Goal: Transaction & Acquisition: Subscribe to service/newsletter

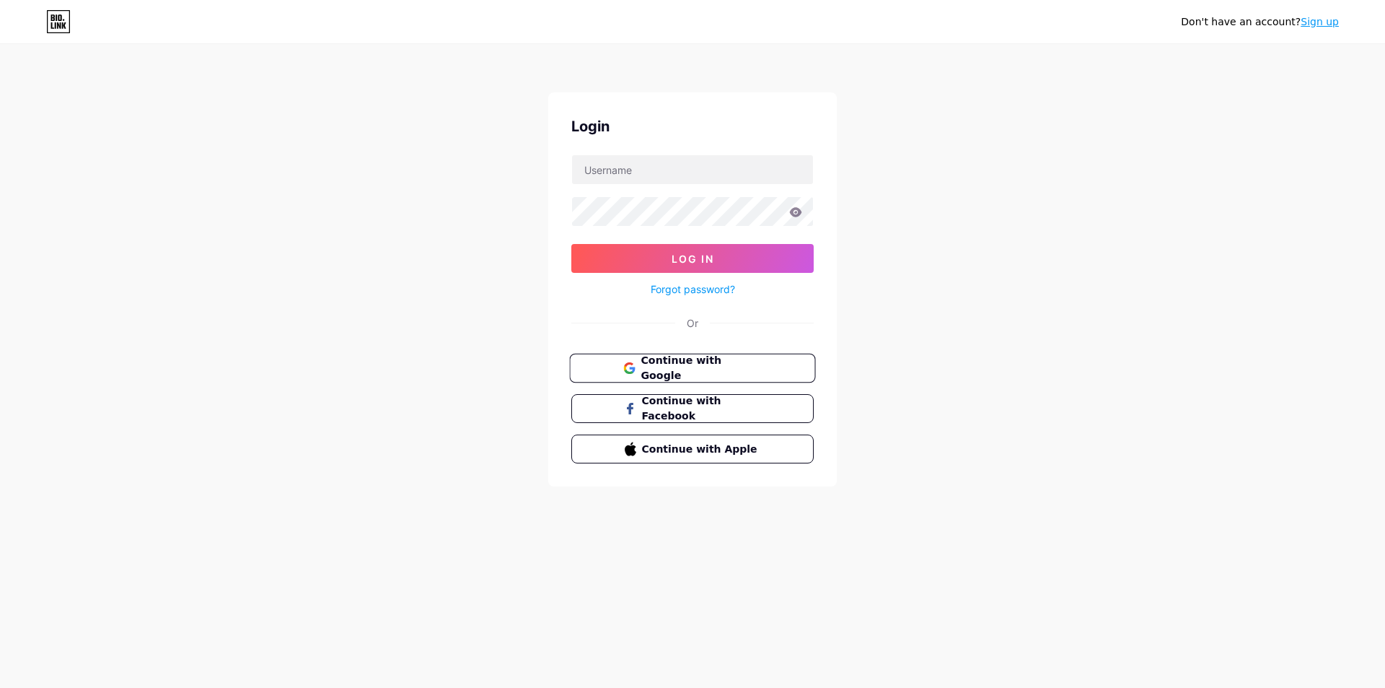
click at [672, 365] on span "Continue with Google" at bounding box center [701, 368] width 120 height 31
click at [729, 251] on button "Log In" at bounding box center [692, 258] width 242 height 29
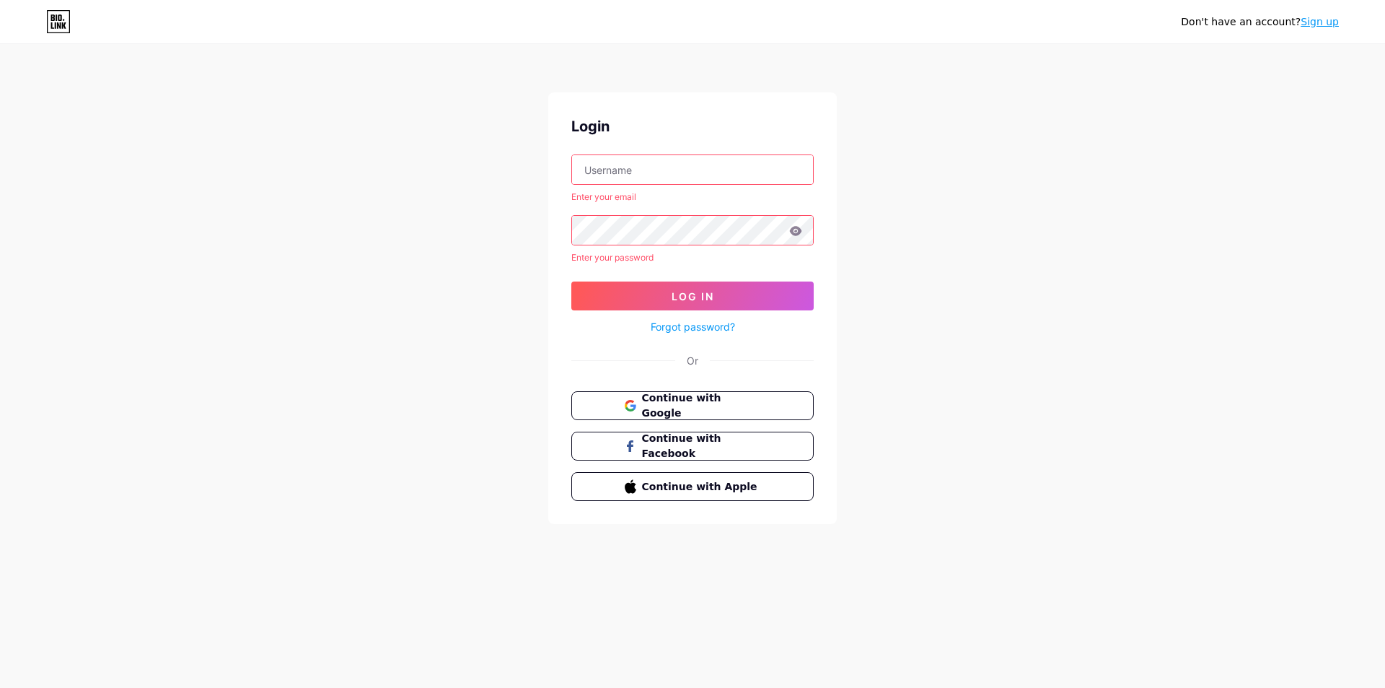
click at [657, 159] on input "text" at bounding box center [692, 169] width 241 height 29
click at [684, 326] on link "Forgot password?" at bounding box center [693, 326] width 84 height 15
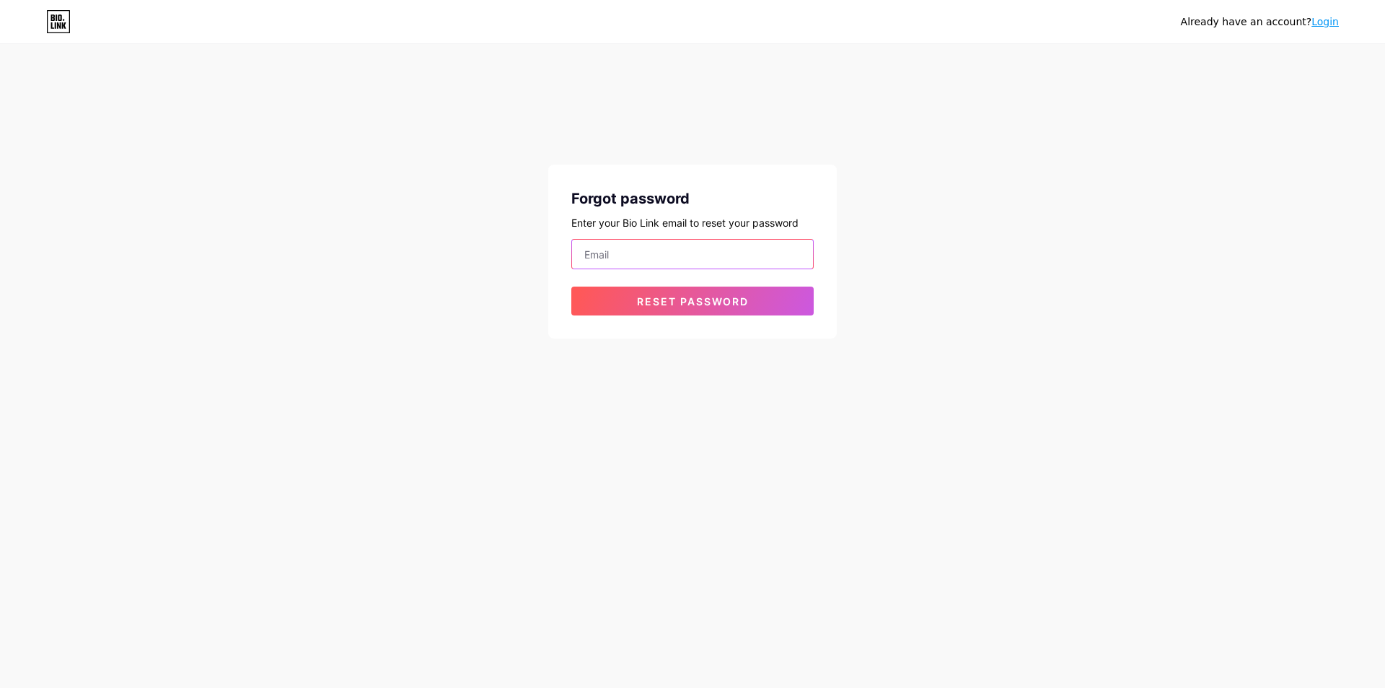
click at [627, 261] on input "email" at bounding box center [692, 254] width 241 height 29
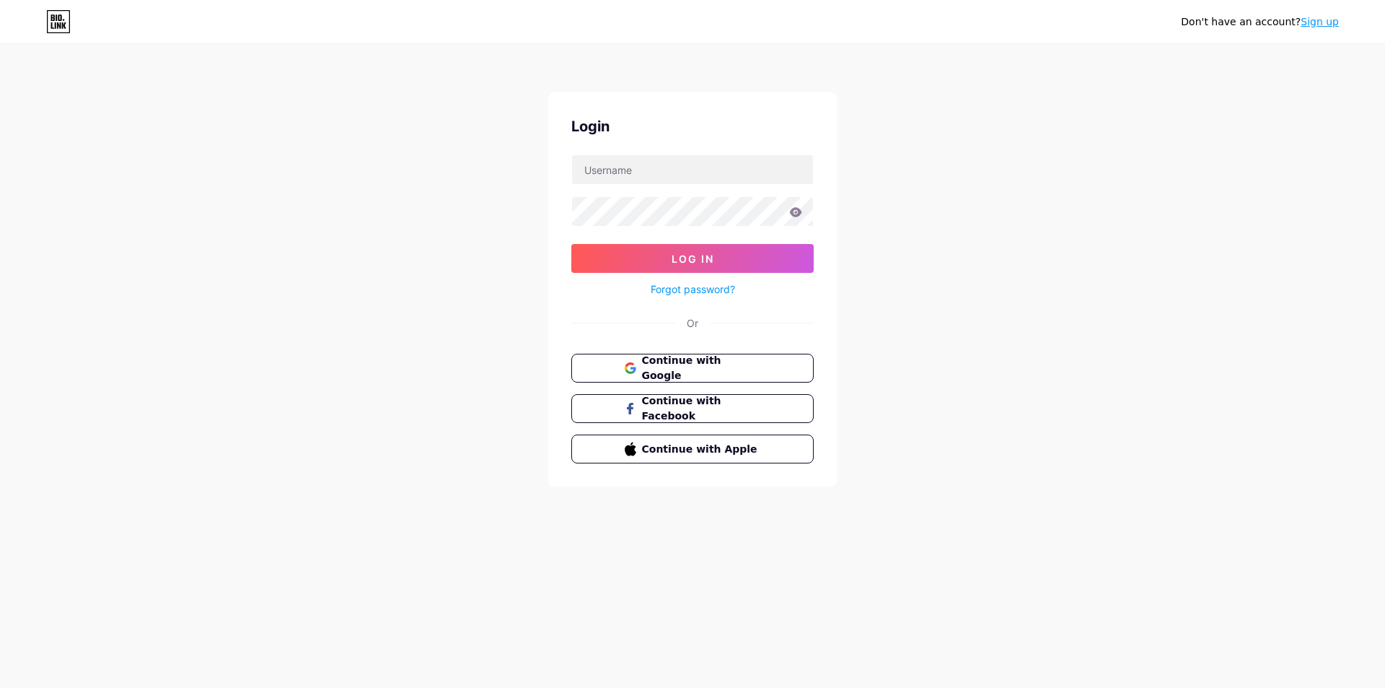
click at [681, 384] on div "Continue with Google Continue with Facebook Continue with Apple" at bounding box center [692, 409] width 242 height 110
click at [690, 374] on span "Continue with Google" at bounding box center [701, 368] width 120 height 31
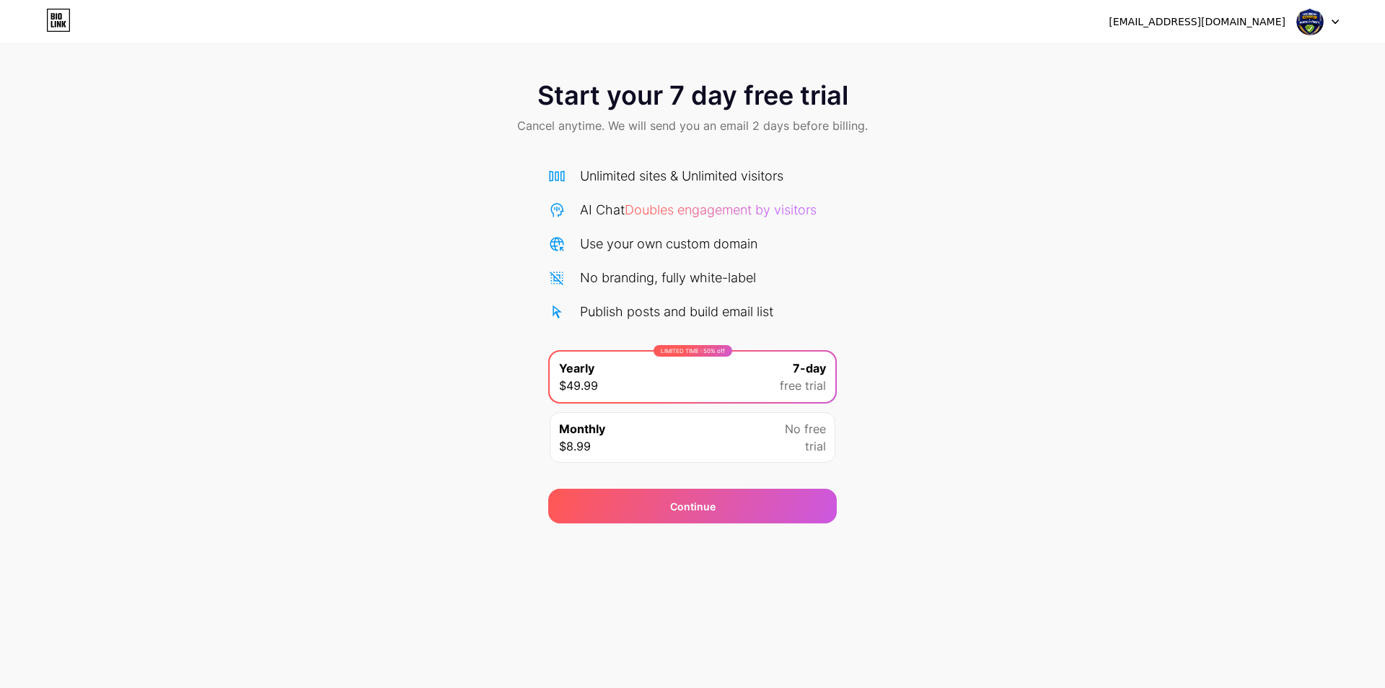
click at [759, 425] on div "Monthly $8.99 No free trial" at bounding box center [693, 437] width 286 height 51
click at [759, 378] on div "LIMITED TIME : 50% off Yearly $49.99 7-day free trial" at bounding box center [693, 376] width 286 height 51
click at [658, 488] on div "Continue" at bounding box center [692, 505] width 289 height 35
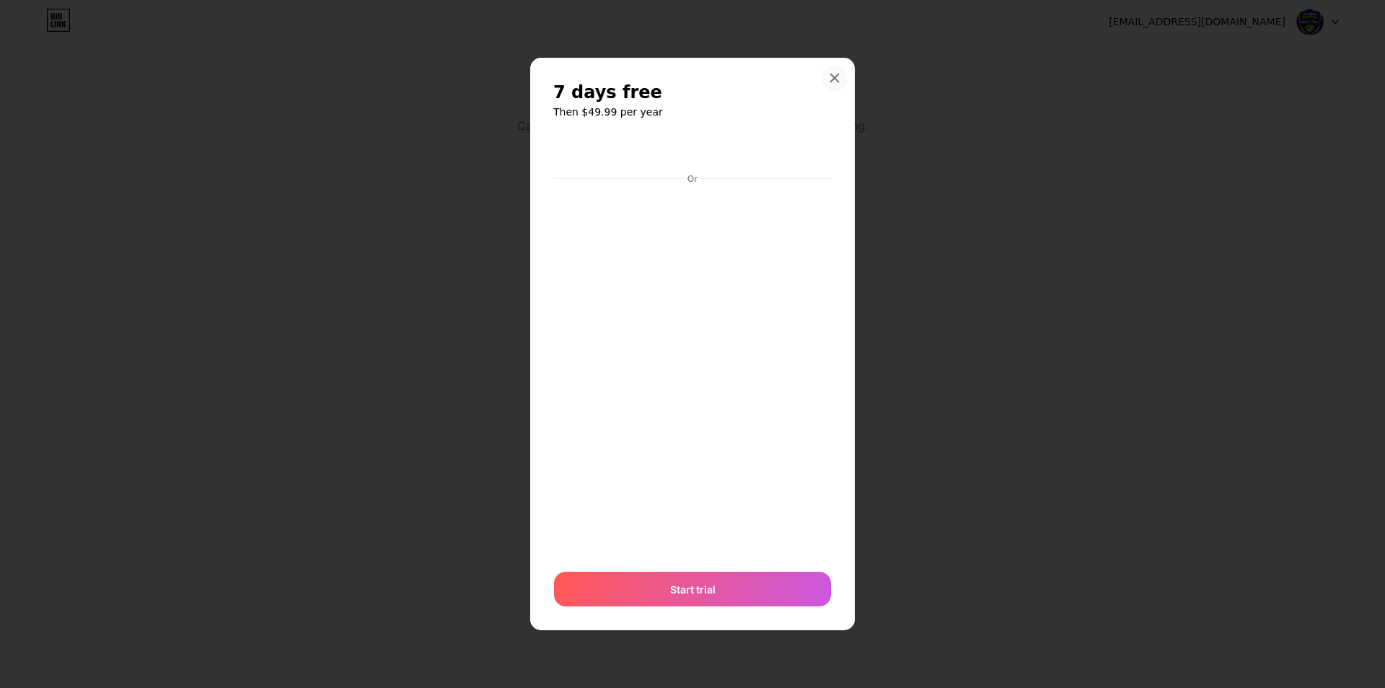
click at [838, 82] on icon at bounding box center [835, 78] width 12 height 12
